Goal: Transaction & Acquisition: Obtain resource

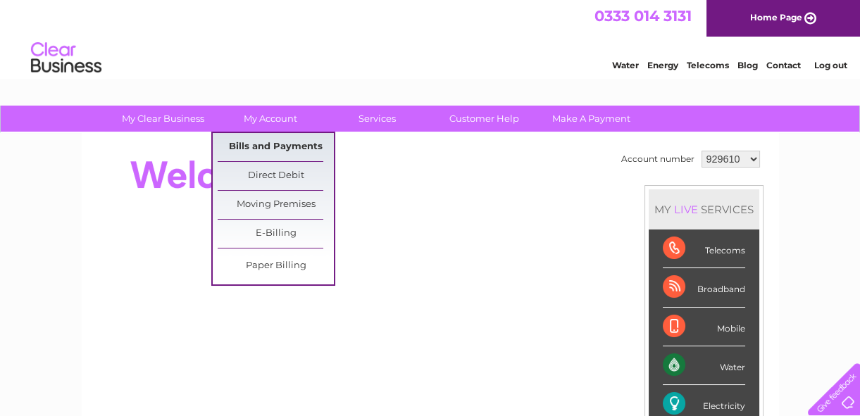
click at [277, 140] on link "Bills and Payments" at bounding box center [276, 147] width 116 height 28
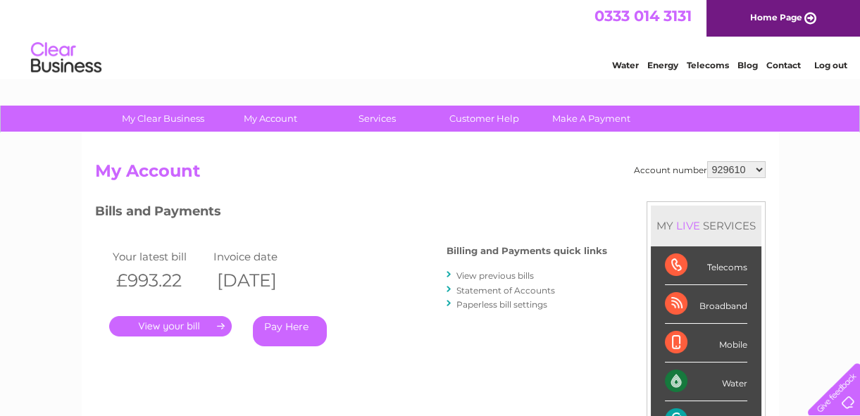
click at [156, 323] on link "." at bounding box center [170, 326] width 123 height 20
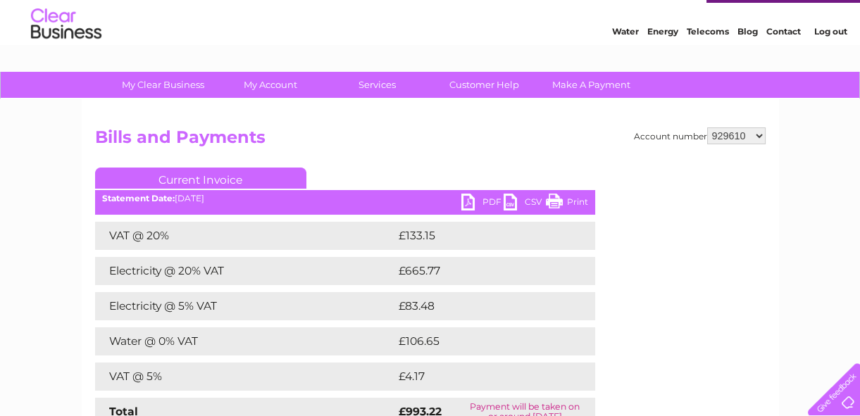
scroll to position [63, 0]
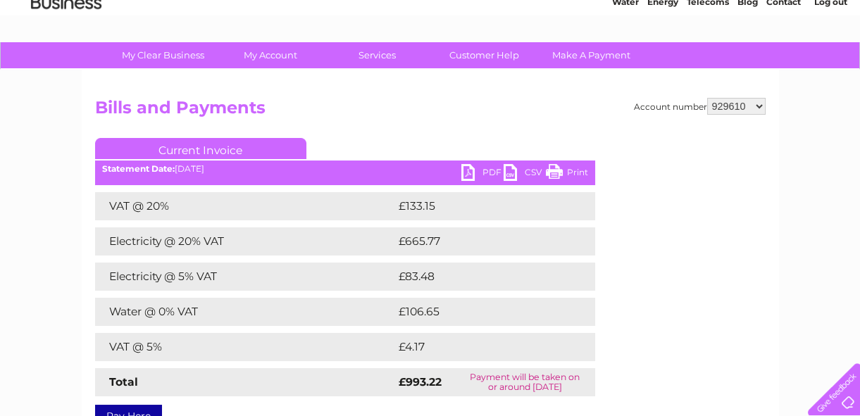
click at [492, 168] on link "PDF" at bounding box center [483, 174] width 42 height 20
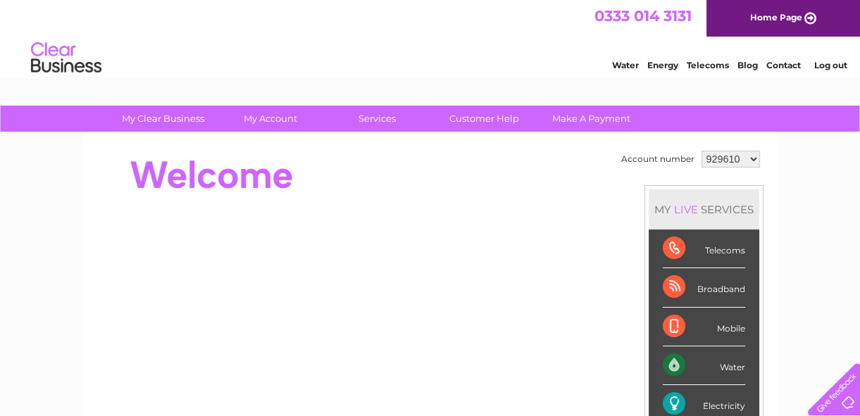
click at [750, 159] on select "929610 1149225" at bounding box center [731, 159] width 58 height 17
select select "1149225"
click at [702, 151] on select "929610 1149225" at bounding box center [731, 159] width 58 height 17
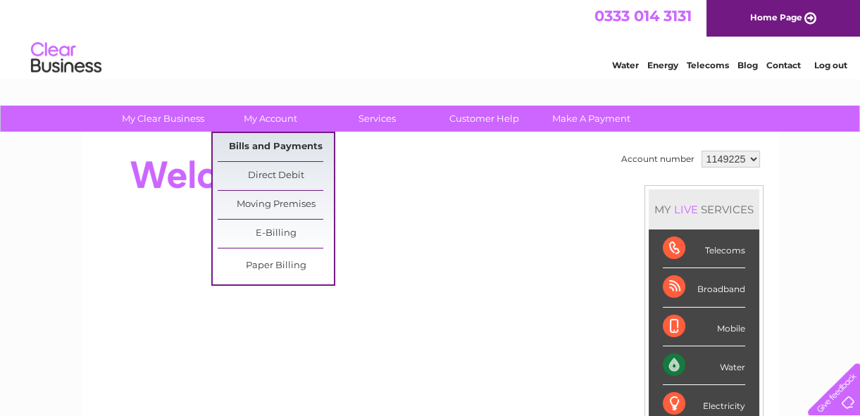
click at [265, 149] on link "Bills and Payments" at bounding box center [276, 147] width 116 height 28
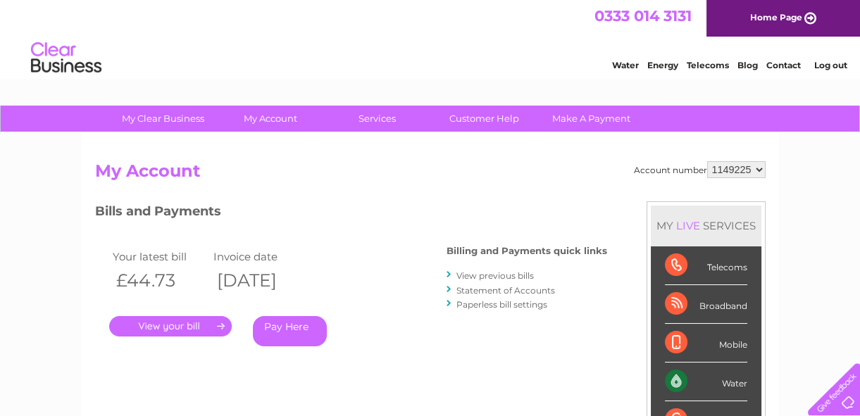
click at [154, 326] on link "." at bounding box center [170, 326] width 123 height 20
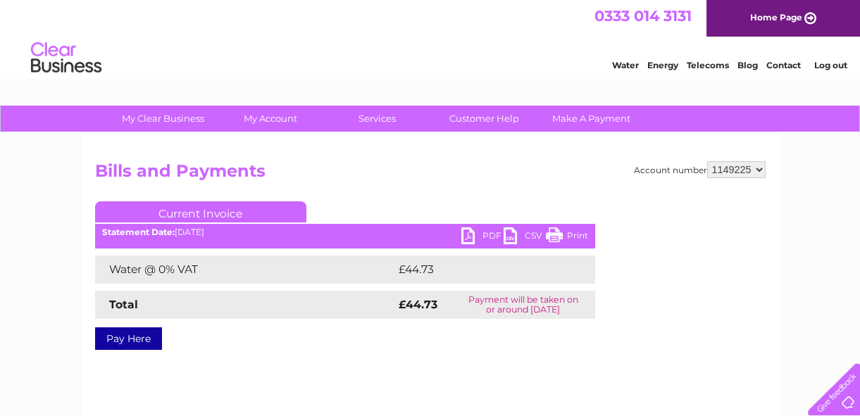
click at [490, 235] on link "PDF" at bounding box center [483, 238] width 42 height 20
